Goal: Task Accomplishment & Management: Manage account settings

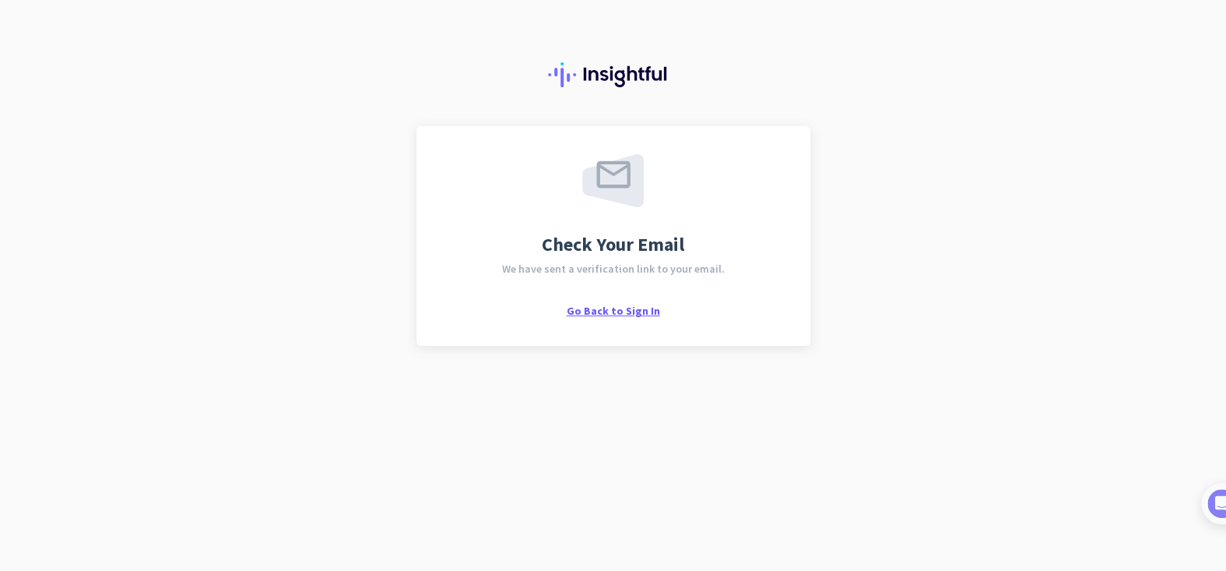
click at [612, 314] on span "Go Back to Sign In" at bounding box center [613, 311] width 93 height 14
click at [626, 311] on span "Go Back to Sign In" at bounding box center [613, 311] width 93 height 14
